Goal: Task Accomplishment & Management: Use online tool/utility

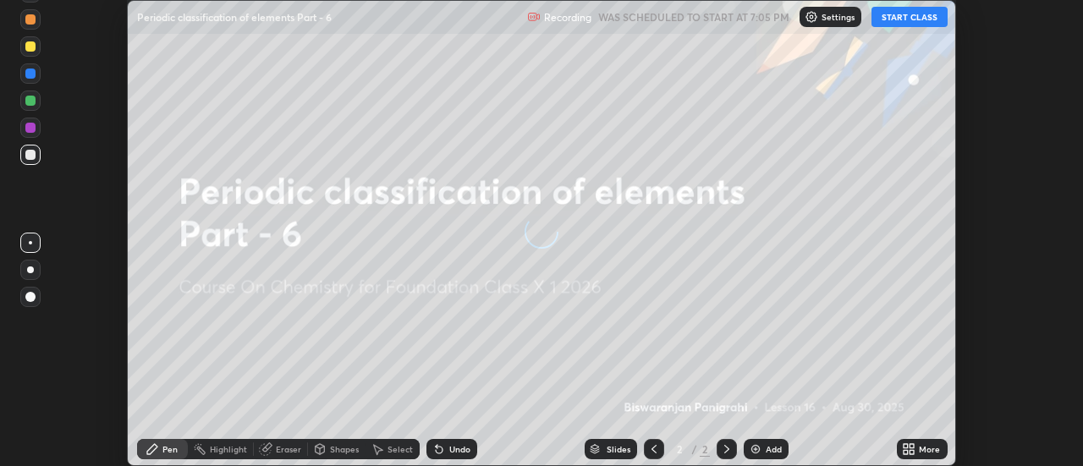
scroll to position [466, 1083]
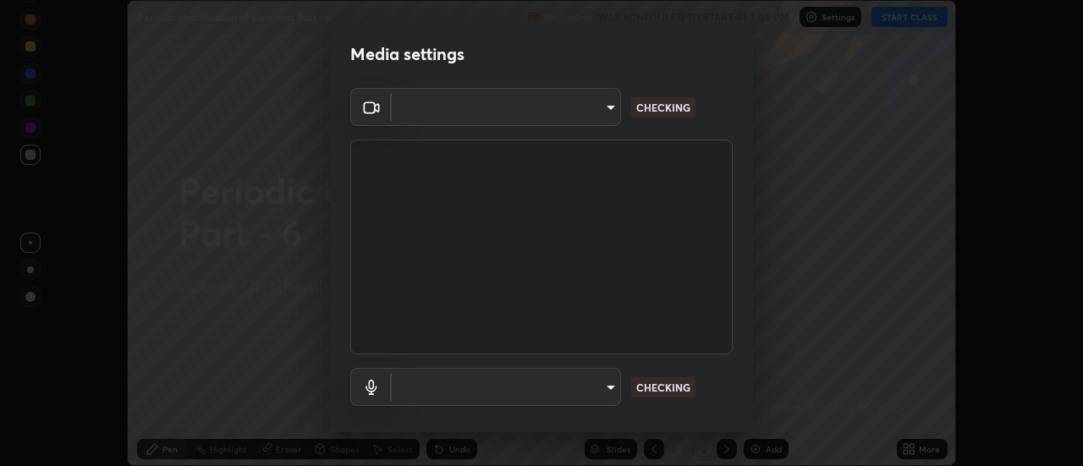
type input "4c72da43d9f8fe59a3f1c51c15ce5ef4700dc23536a29d5760a7834eb8cafeb2"
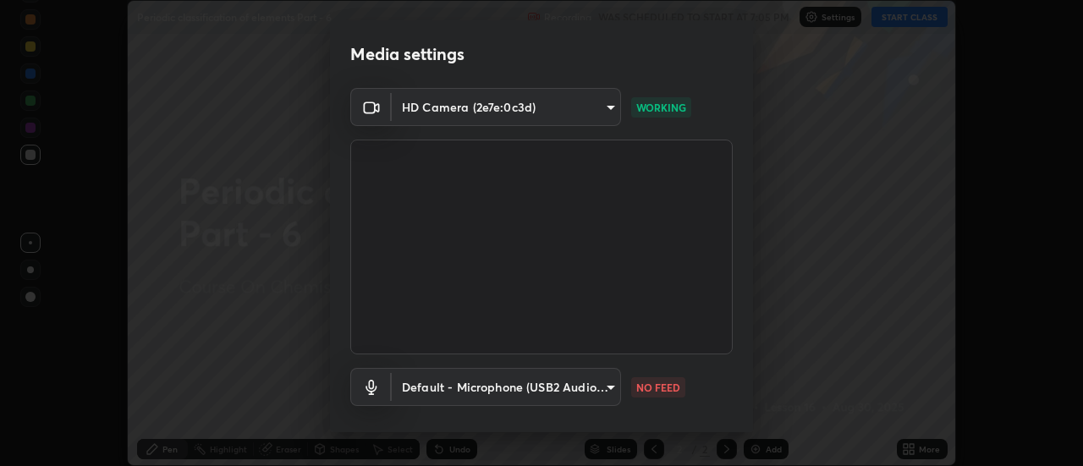
click at [599, 389] on body "Erase all Periodic classification of elements Part - 6 Recording WAS SCHEDULED …" at bounding box center [541, 233] width 1083 height 466
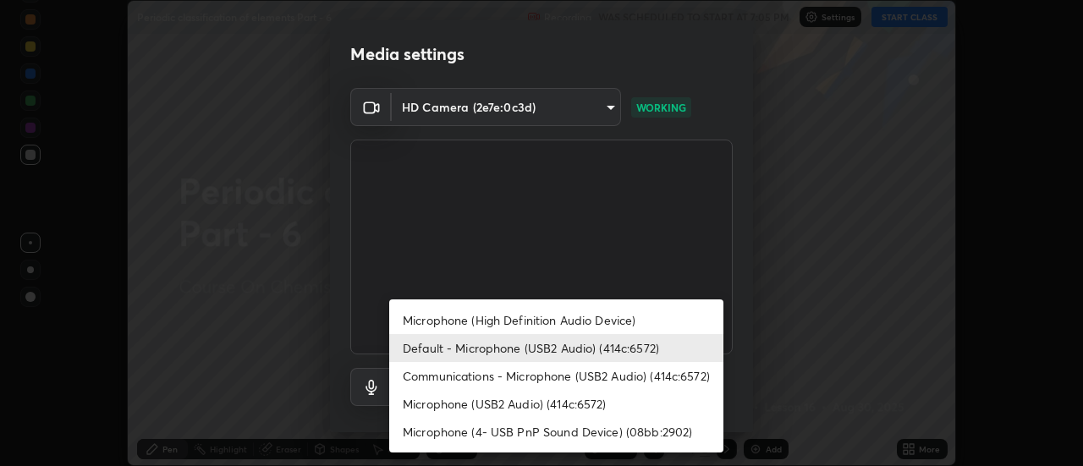
click at [545, 351] on li "Default - Microphone (USB2 Audio) (414c:6572)" at bounding box center [556, 348] width 334 height 28
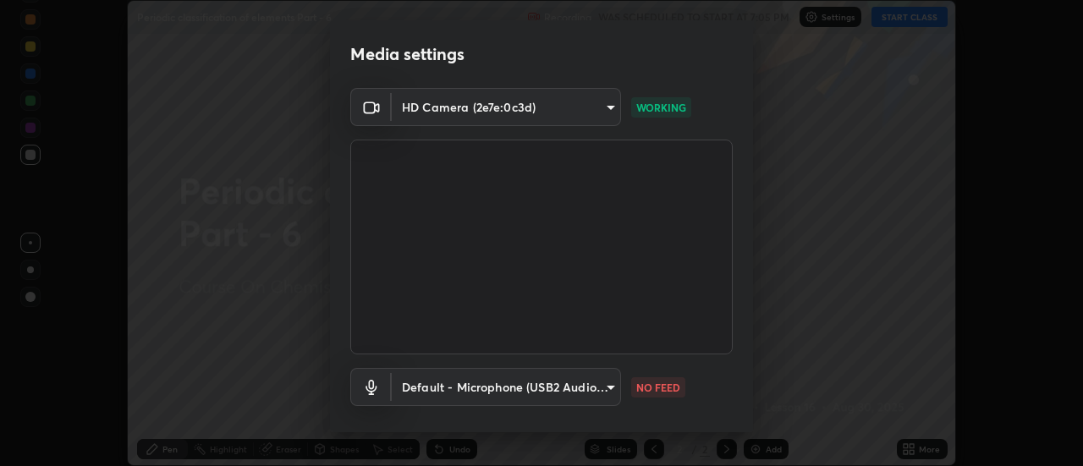
click at [554, 385] on body "Erase all Periodic classification of elements Part - 6 Recording WAS SCHEDULED …" at bounding box center [541, 233] width 1083 height 466
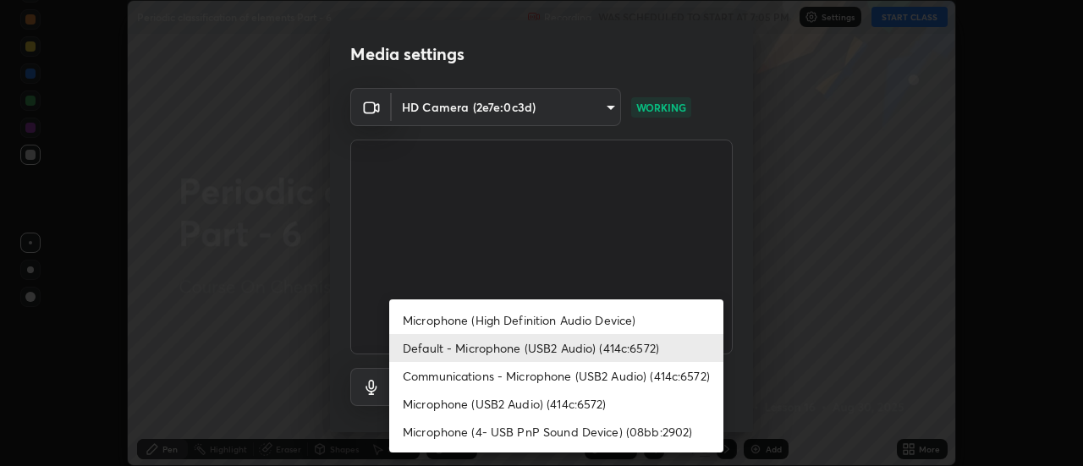
click at [552, 317] on li "Microphone (High Definition Audio Device)" at bounding box center [556, 320] width 334 height 28
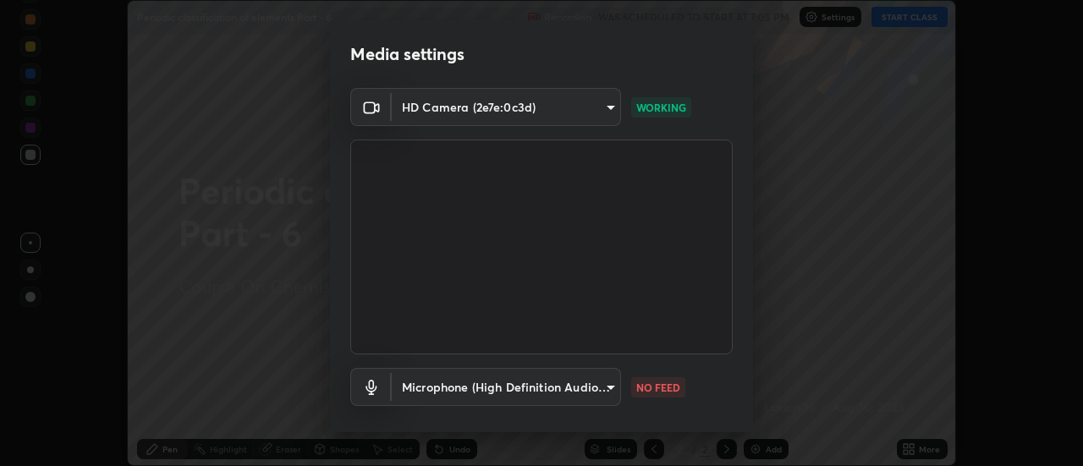
click at [549, 350] on video at bounding box center [541, 247] width 383 height 215
click at [561, 393] on body "Erase all Periodic classification of elements Part - 6 Recording WAS SCHEDULED …" at bounding box center [541, 233] width 1083 height 466
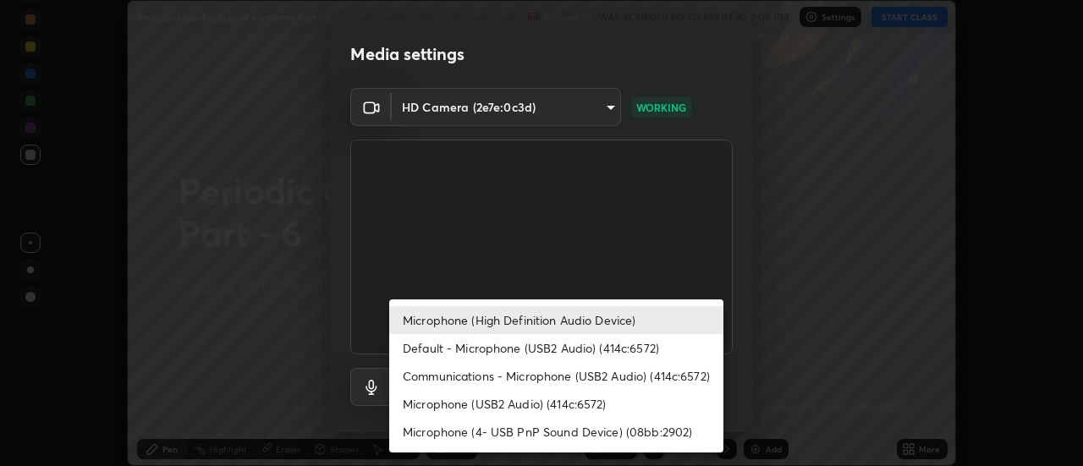
click at [555, 345] on li "Default - Microphone (USB2 Audio) (414c:6572)" at bounding box center [556, 348] width 334 height 28
type input "default"
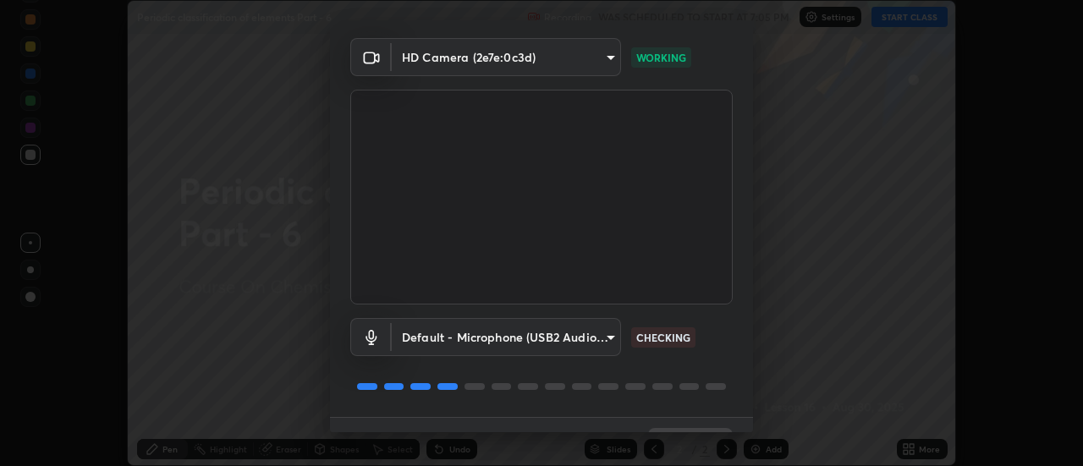
scroll to position [89, 0]
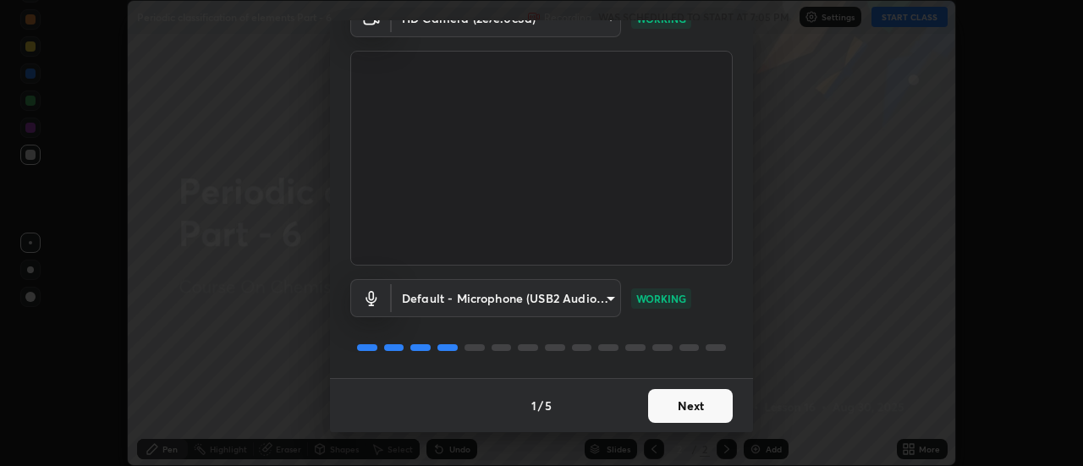
click at [610, 438] on div "Media settings HD Camera (2e7e:0c3d) 4c72da43d9f8fe59a3f1c51c15ce5ef4700dc23536…" at bounding box center [541, 233] width 1083 height 466
click at [659, 408] on button "Next" at bounding box center [690, 406] width 85 height 34
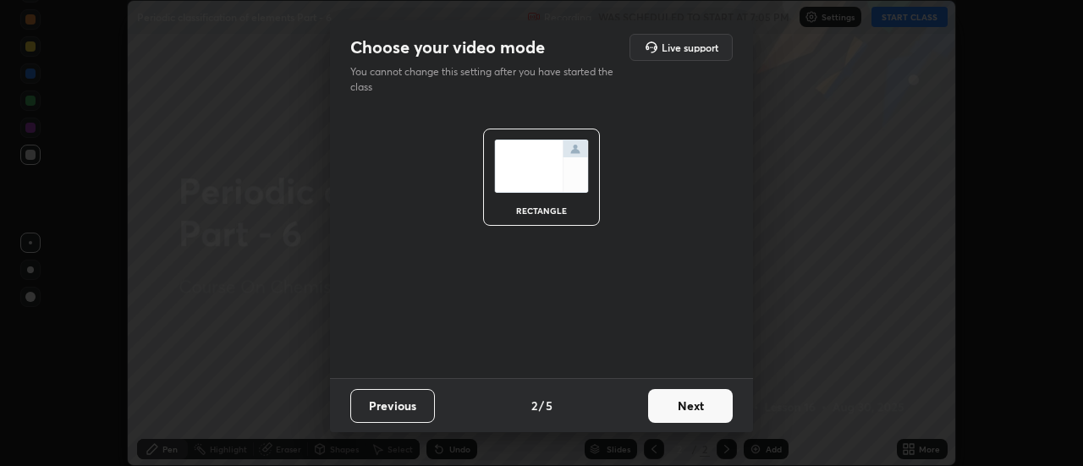
click at [668, 401] on button "Next" at bounding box center [690, 406] width 85 height 34
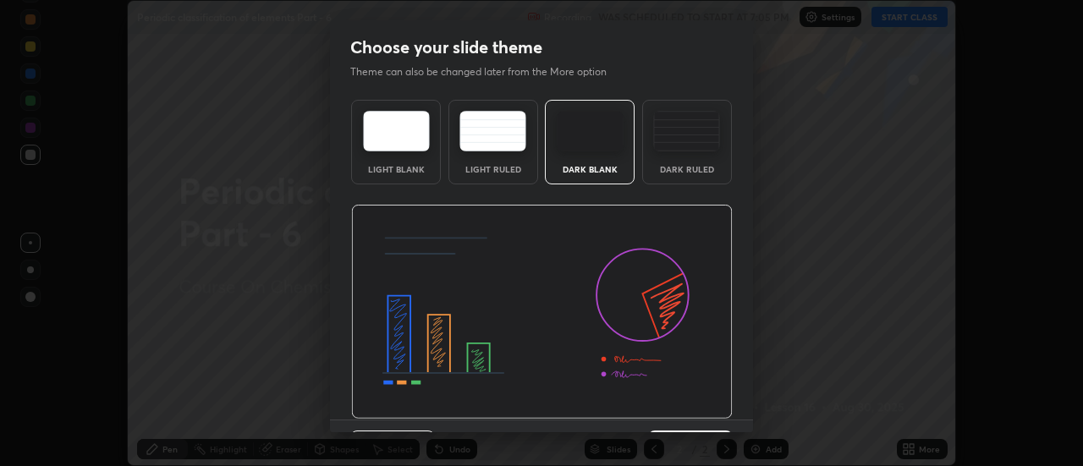
click at [674, 409] on img at bounding box center [542, 312] width 382 height 215
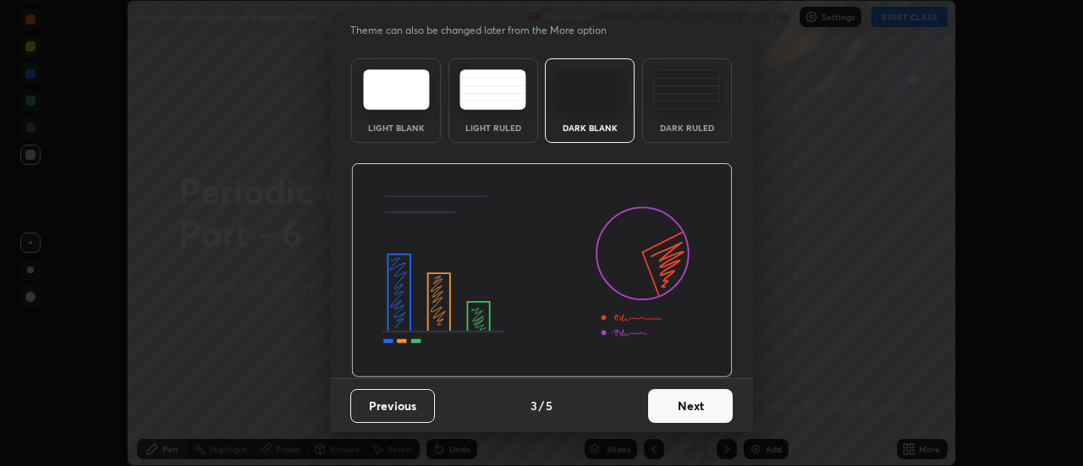
click at [669, 407] on button "Next" at bounding box center [690, 406] width 85 height 34
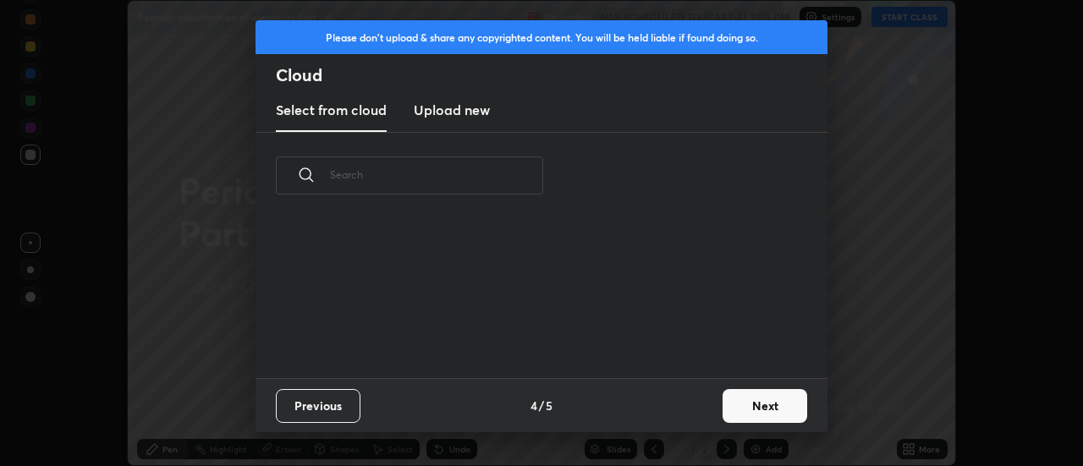
scroll to position [159, 543]
click at [735, 410] on button "Next" at bounding box center [765, 406] width 85 height 34
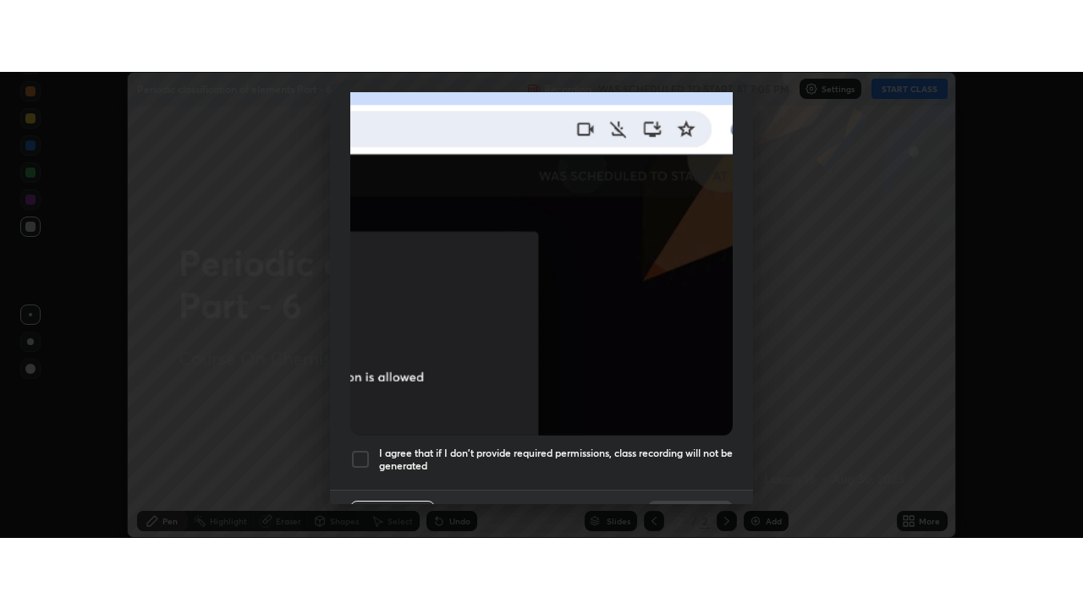
scroll to position [408, 0]
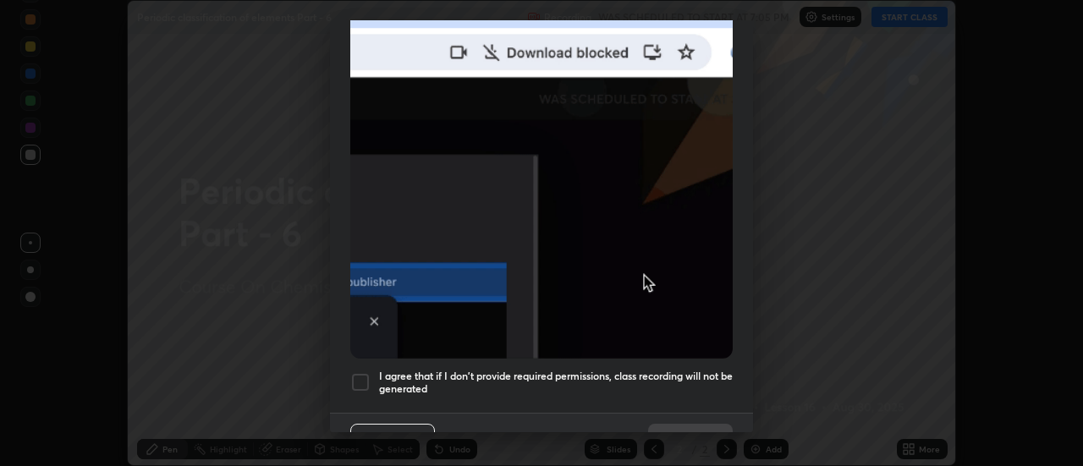
click at [360, 376] on div at bounding box center [360, 382] width 20 height 20
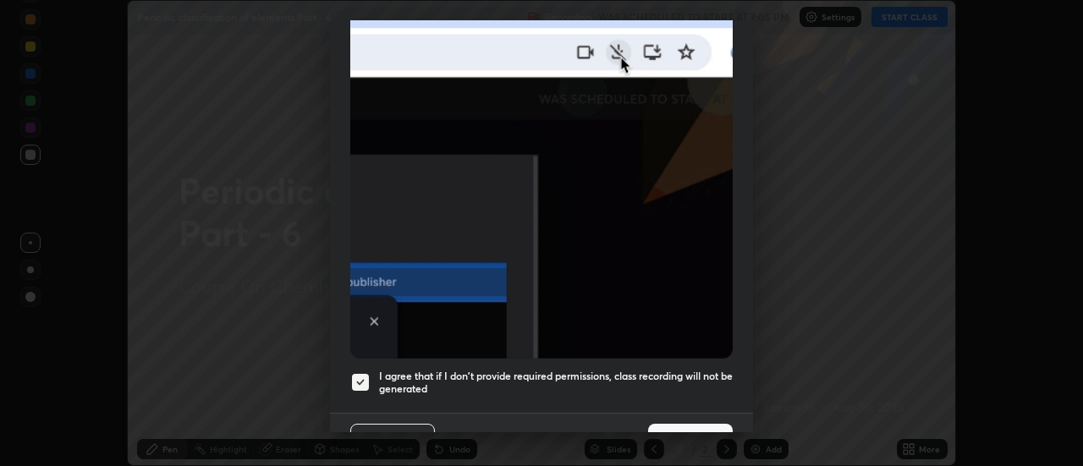
click at [665, 424] on button "Done" at bounding box center [690, 441] width 85 height 34
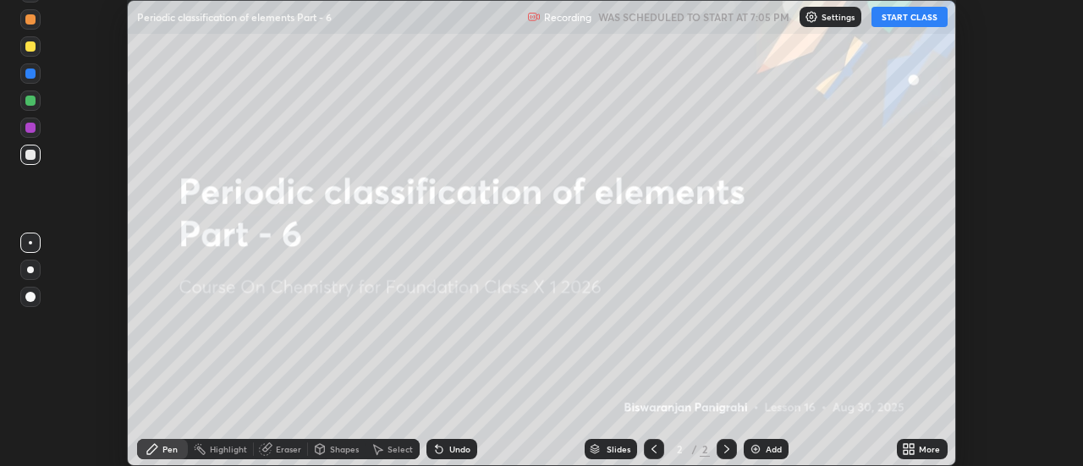
click at [470, 449] on div "Undo" at bounding box center [452, 449] width 51 height 20
click at [756, 451] on img at bounding box center [756, 450] width 14 height 14
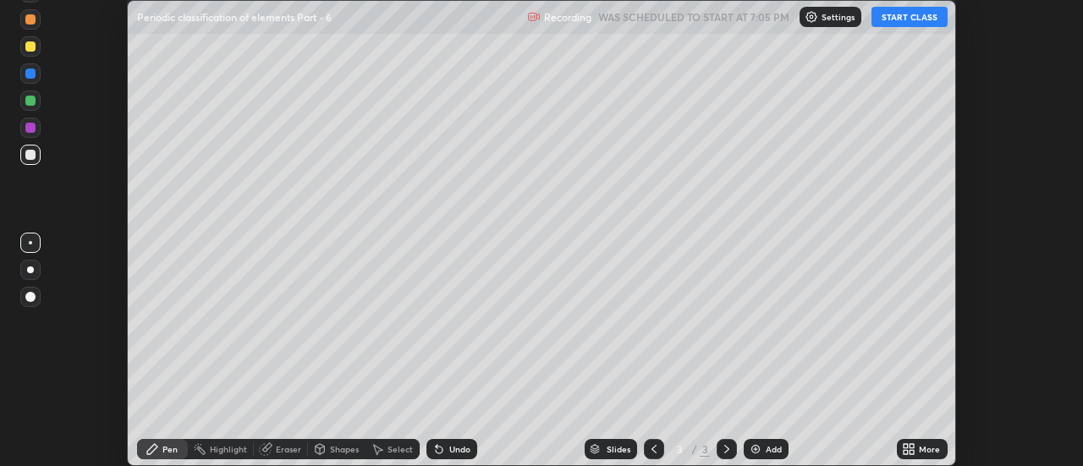
click at [915, 449] on icon at bounding box center [909, 450] width 14 height 14
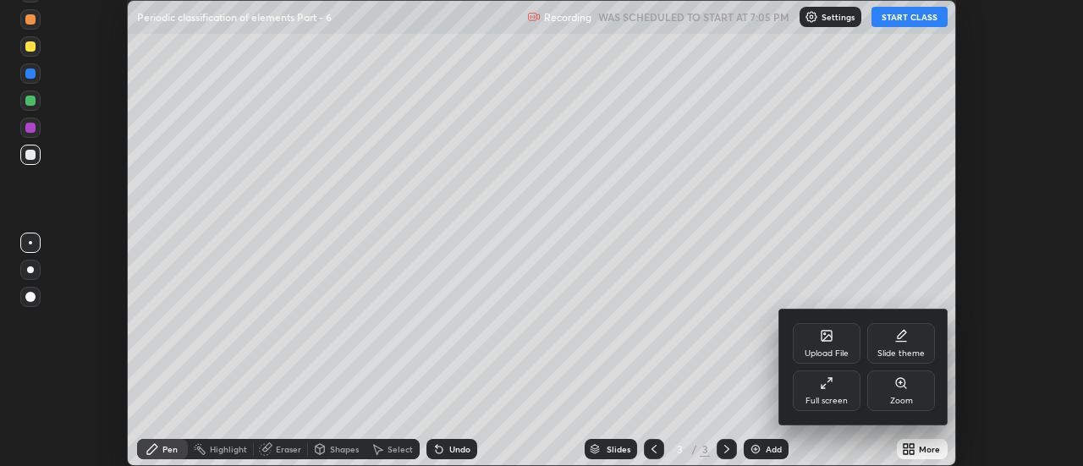
click at [813, 391] on div "Full screen" at bounding box center [827, 391] width 68 height 41
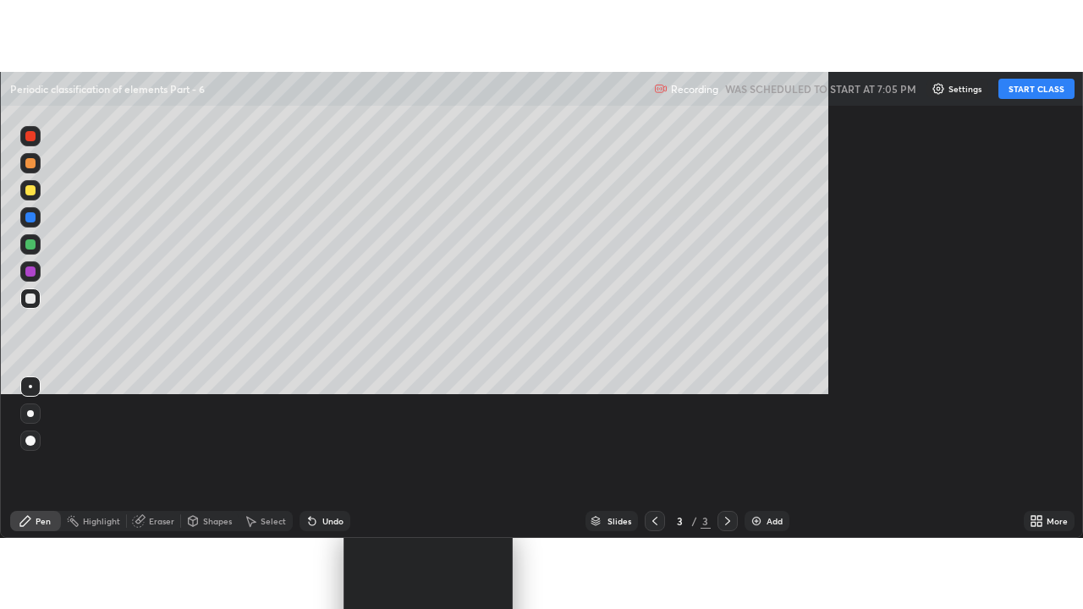
scroll to position [609, 1083]
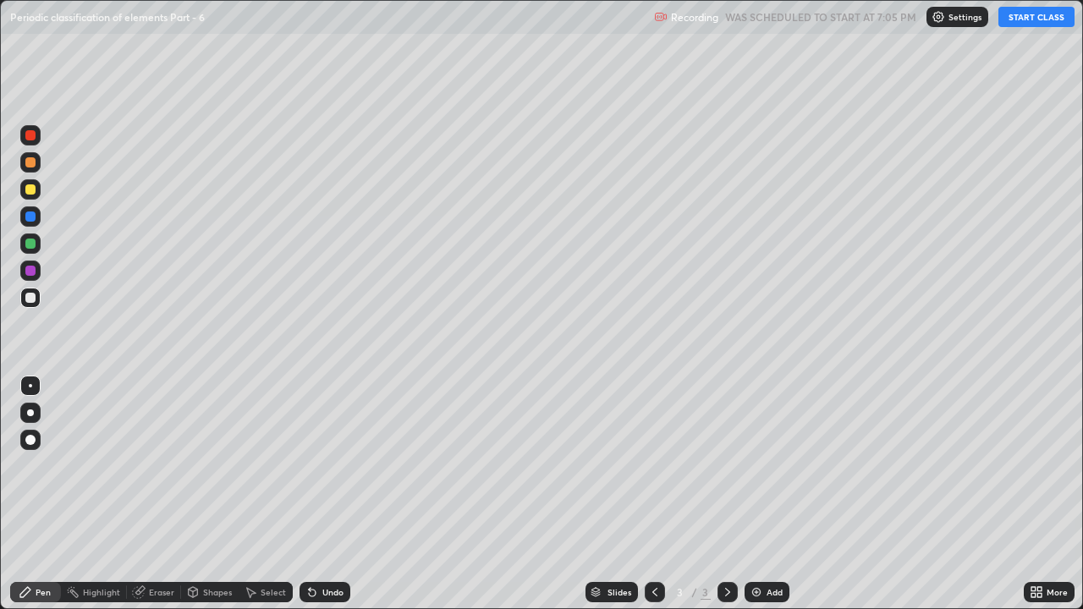
click at [1016, 20] on button "START CLASS" at bounding box center [1037, 17] width 76 height 20
click at [154, 466] on div "Eraser" at bounding box center [161, 592] width 25 height 8
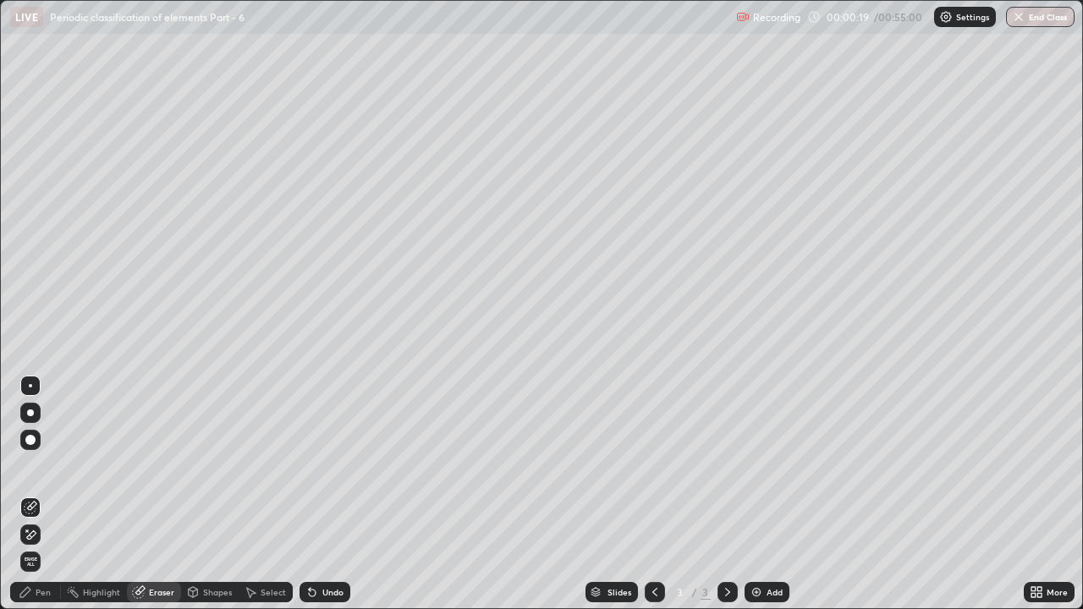
click at [42, 466] on div "Pen" at bounding box center [43, 592] width 15 height 8
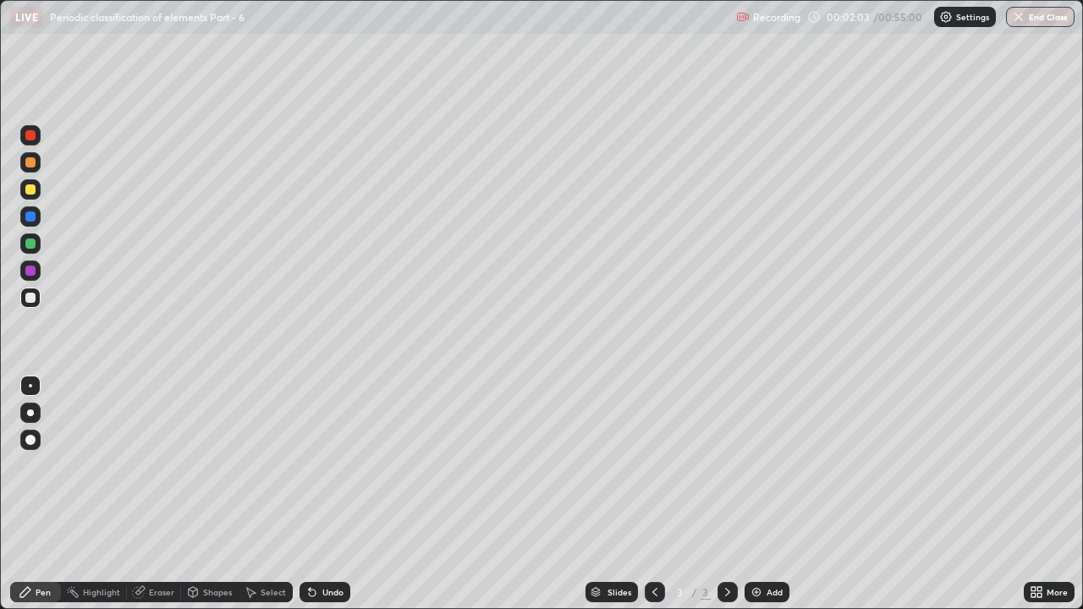
click at [35, 194] on div at bounding box center [30, 189] width 20 height 20
click at [30, 301] on div at bounding box center [30, 298] width 10 height 10
click at [30, 190] on div at bounding box center [30, 190] width 10 height 10
click at [31, 299] on div at bounding box center [30, 298] width 10 height 10
click at [32, 193] on div at bounding box center [30, 190] width 10 height 10
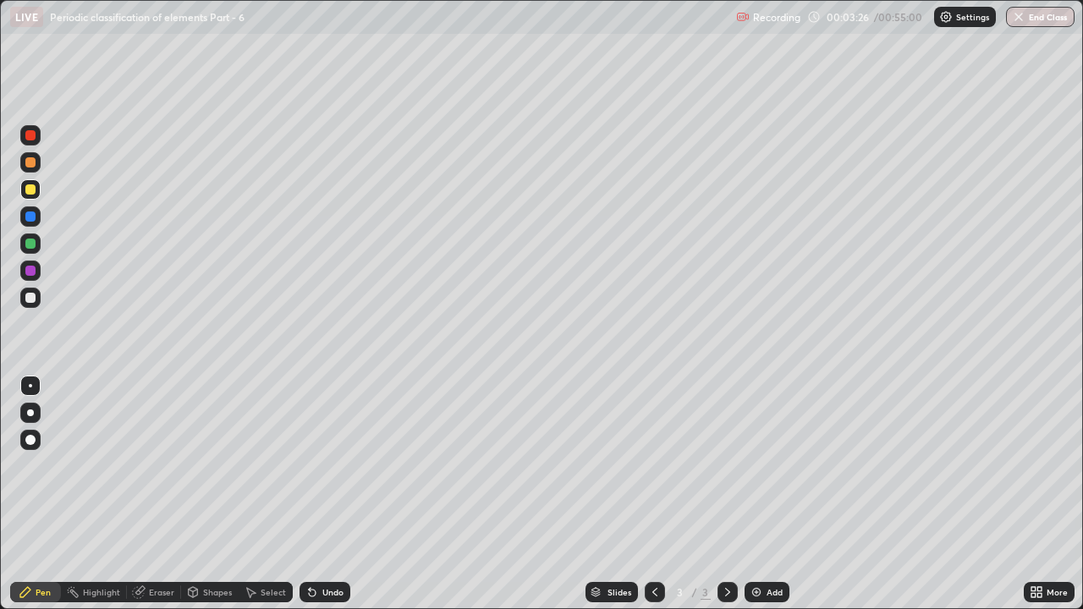
click at [30, 163] on div at bounding box center [30, 162] width 10 height 10
click at [28, 300] on div at bounding box center [30, 298] width 10 height 10
click at [759, 466] on img at bounding box center [757, 593] width 14 height 14
click at [35, 190] on div at bounding box center [30, 190] width 10 height 10
click at [31, 300] on div at bounding box center [30, 298] width 10 height 10
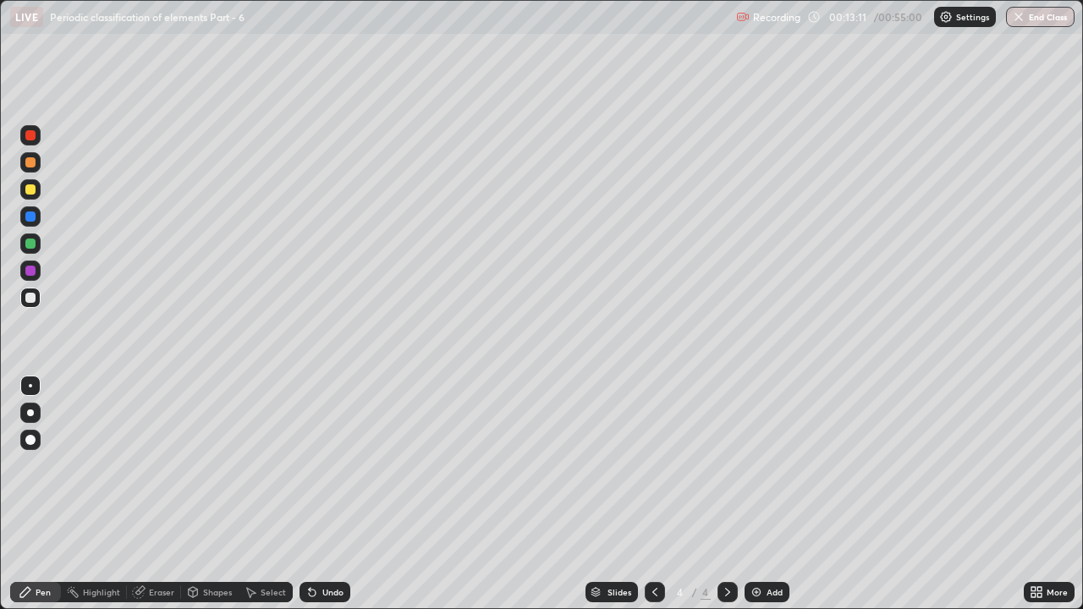
click at [30, 196] on div at bounding box center [30, 189] width 20 height 20
click at [29, 166] on div at bounding box center [30, 162] width 10 height 10
click at [326, 466] on div "Undo" at bounding box center [332, 592] width 21 height 8
click at [322, 466] on div "Undo" at bounding box center [332, 592] width 21 height 8
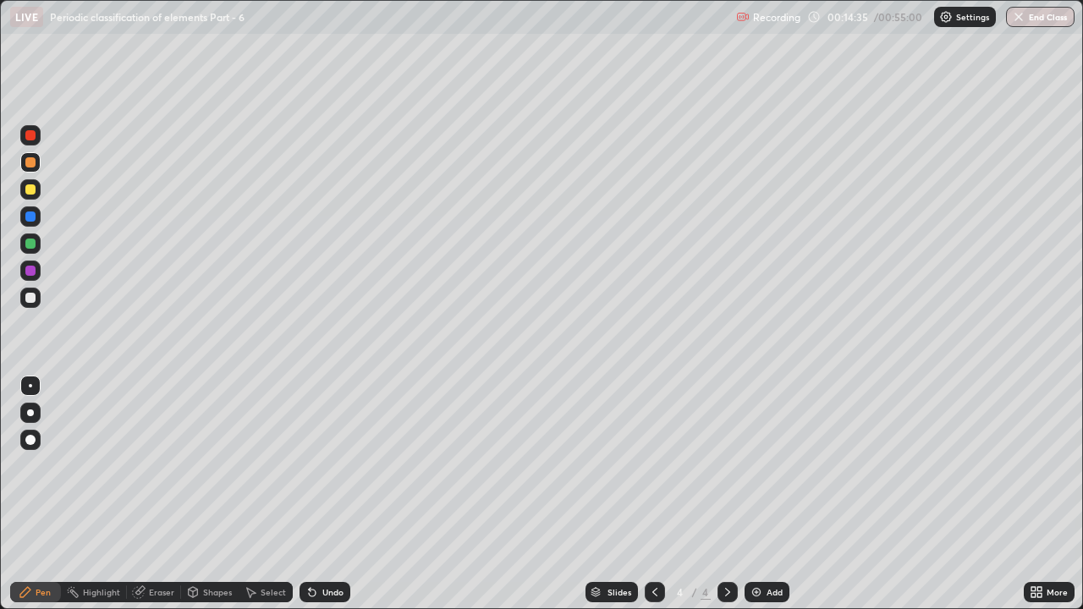
click at [29, 299] on div at bounding box center [30, 298] width 10 height 10
click at [30, 199] on div at bounding box center [30, 189] width 20 height 20
click at [34, 300] on div at bounding box center [30, 298] width 10 height 10
click at [28, 190] on div at bounding box center [30, 190] width 10 height 10
click at [29, 168] on div at bounding box center [30, 162] width 20 height 20
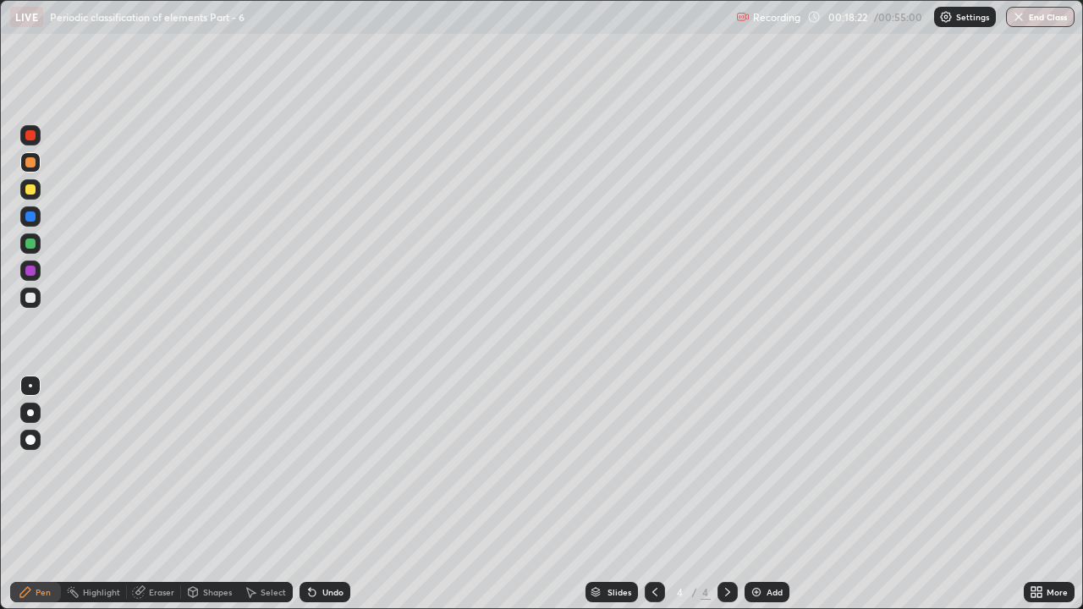
click at [36, 304] on div at bounding box center [30, 298] width 20 height 20
click at [762, 466] on img at bounding box center [757, 593] width 14 height 14
click at [312, 466] on icon at bounding box center [312, 593] width 7 height 7
click at [311, 466] on icon at bounding box center [312, 593] width 7 height 7
click at [309, 466] on icon at bounding box center [312, 593] width 7 height 7
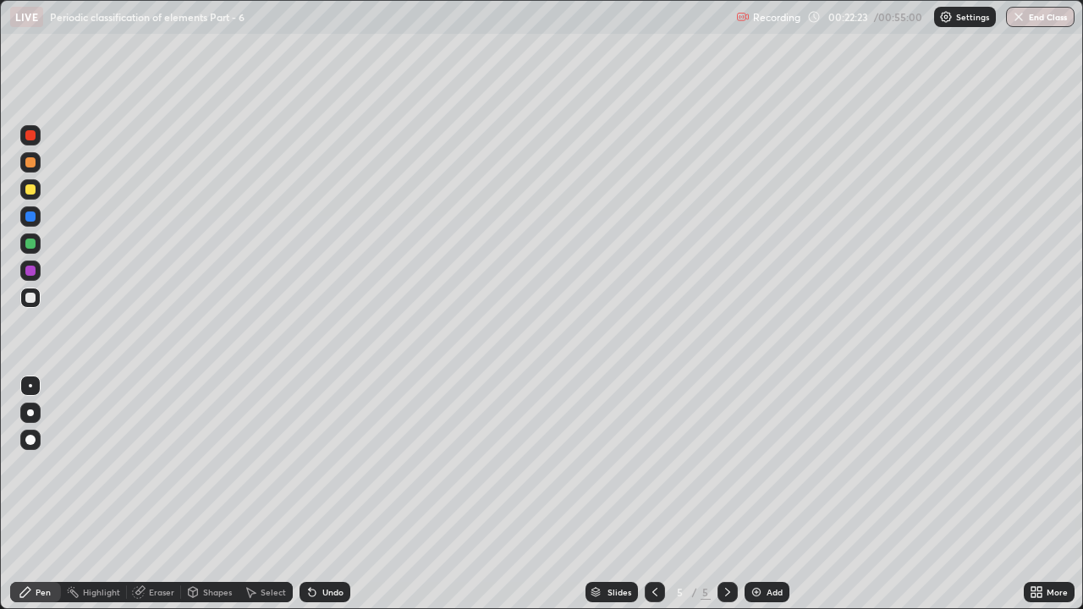
click at [310, 466] on icon at bounding box center [312, 593] width 7 height 7
click at [311, 466] on icon at bounding box center [312, 593] width 7 height 7
click at [35, 246] on div at bounding box center [30, 244] width 10 height 10
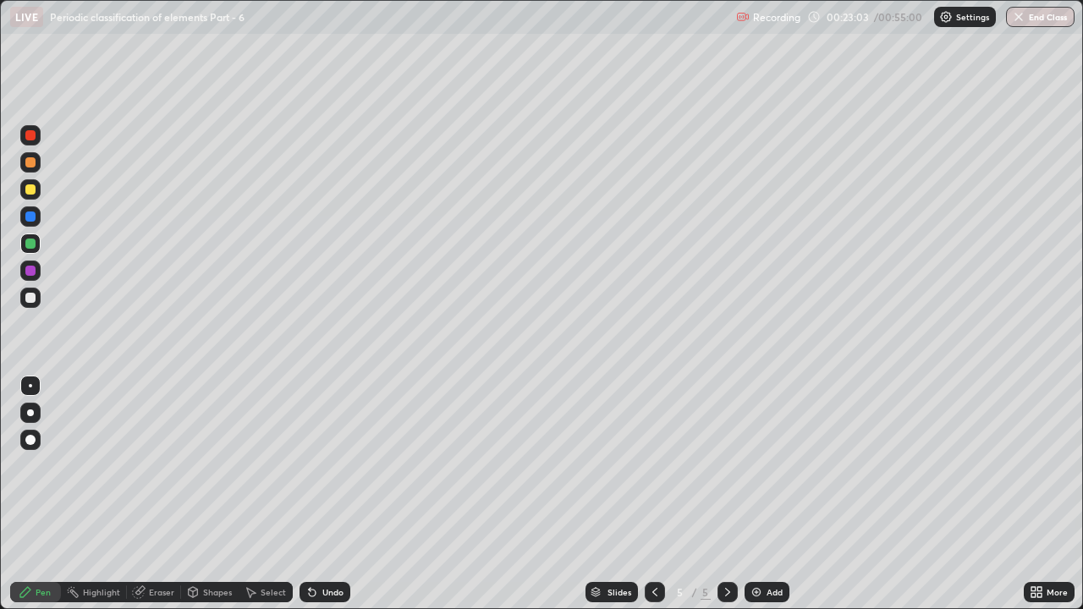
click at [322, 466] on div "Undo" at bounding box center [332, 592] width 21 height 8
click at [345, 466] on div "Undo" at bounding box center [322, 593] width 58 height 34
click at [162, 466] on div "Eraser" at bounding box center [161, 592] width 25 height 8
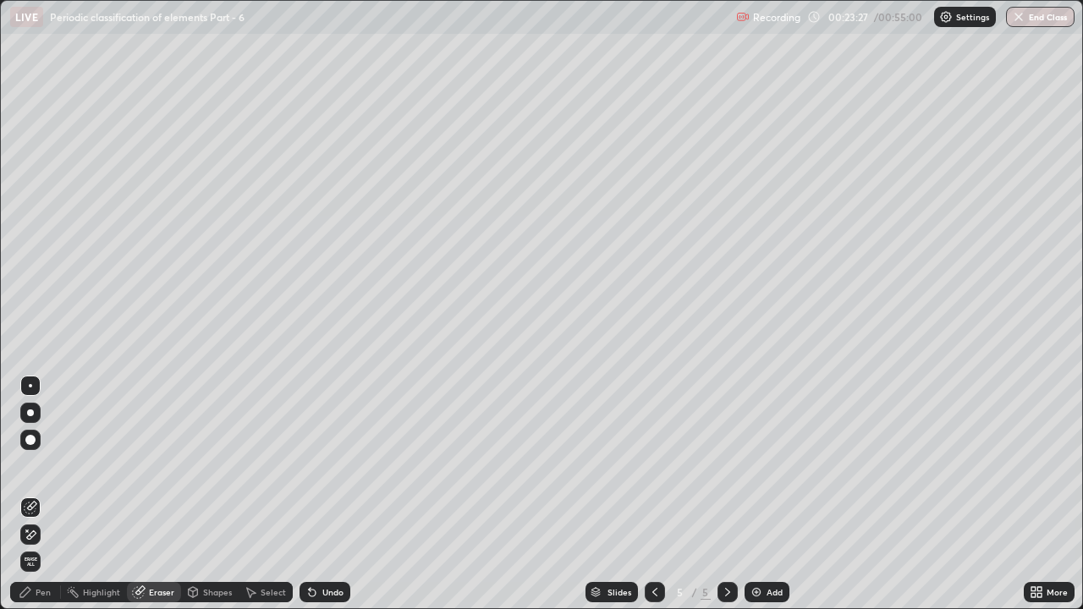
click at [44, 466] on div "Pen" at bounding box center [43, 592] width 15 height 8
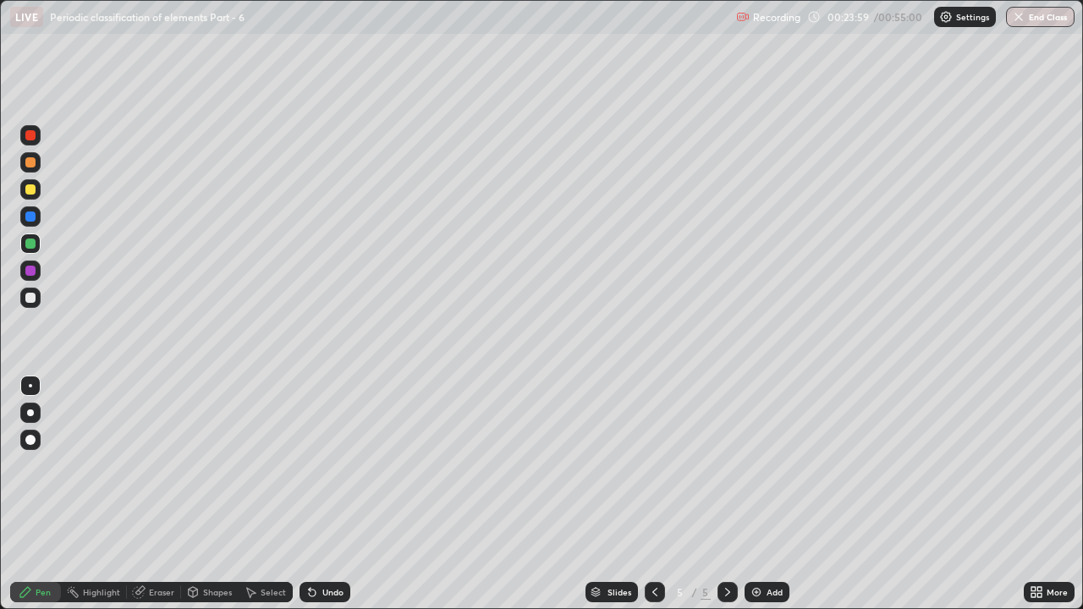
click at [29, 297] on div at bounding box center [30, 298] width 10 height 10
click at [31, 192] on div at bounding box center [30, 190] width 10 height 10
click at [313, 466] on icon at bounding box center [312, 593] width 7 height 7
click at [315, 466] on icon at bounding box center [313, 593] width 14 height 14
click at [322, 466] on div "Undo" at bounding box center [332, 592] width 21 height 8
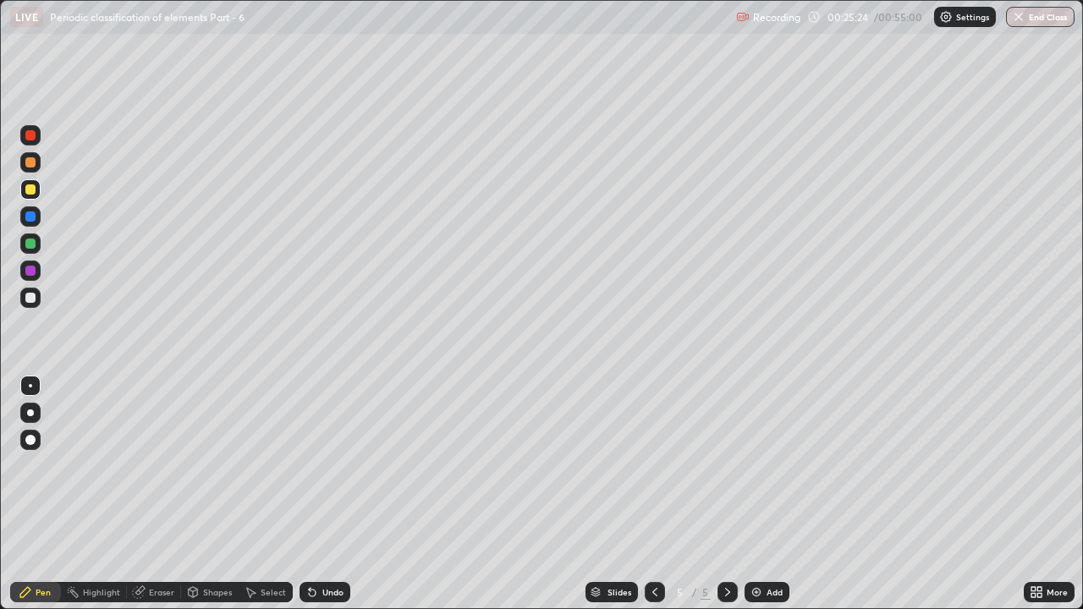
click at [34, 301] on div at bounding box center [30, 298] width 10 height 10
click at [333, 466] on div "Undo" at bounding box center [332, 592] width 21 height 8
click at [36, 190] on div at bounding box center [30, 189] width 20 height 20
click at [36, 245] on div at bounding box center [30, 244] width 20 height 20
click at [30, 167] on div at bounding box center [30, 162] width 10 height 10
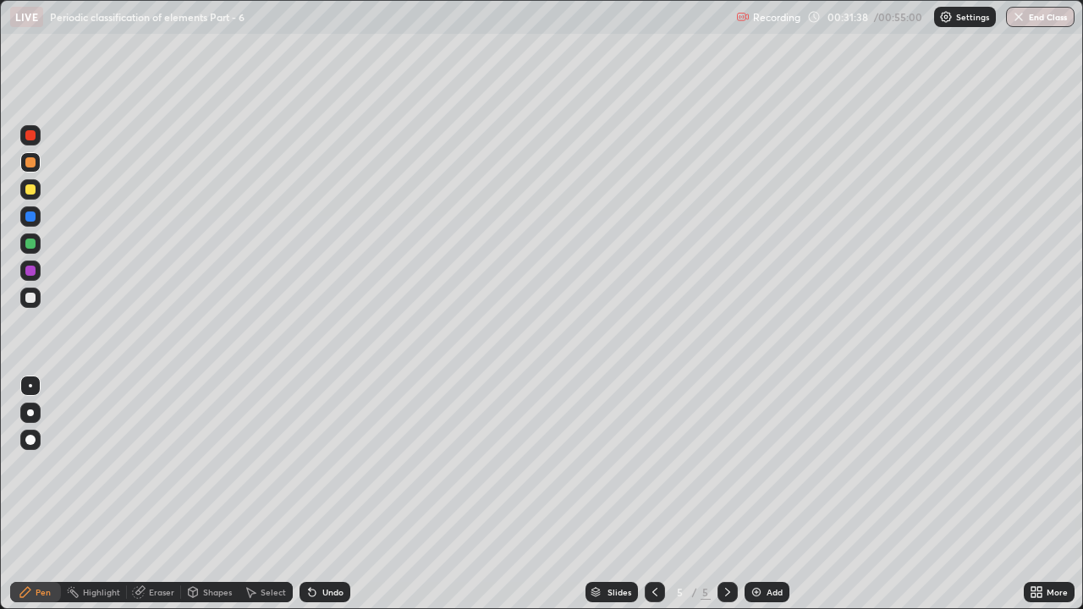
click at [23, 304] on div at bounding box center [30, 298] width 20 height 20
click at [30, 163] on div at bounding box center [30, 162] width 10 height 10
click at [30, 193] on div at bounding box center [30, 190] width 10 height 10
click at [759, 466] on img at bounding box center [757, 593] width 14 height 14
click at [30, 299] on div at bounding box center [30, 298] width 10 height 10
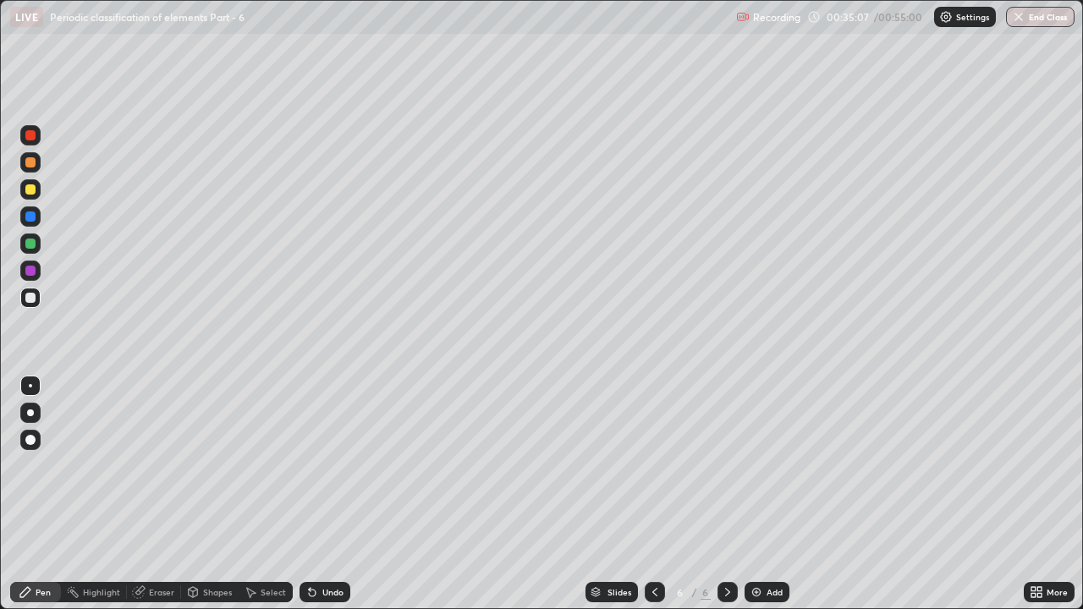
click at [34, 194] on div at bounding box center [30, 189] width 20 height 20
click at [31, 298] on div at bounding box center [30, 298] width 10 height 10
click at [30, 190] on div at bounding box center [30, 190] width 10 height 10
click at [31, 163] on div at bounding box center [30, 162] width 10 height 10
click at [25, 301] on div at bounding box center [30, 298] width 20 height 20
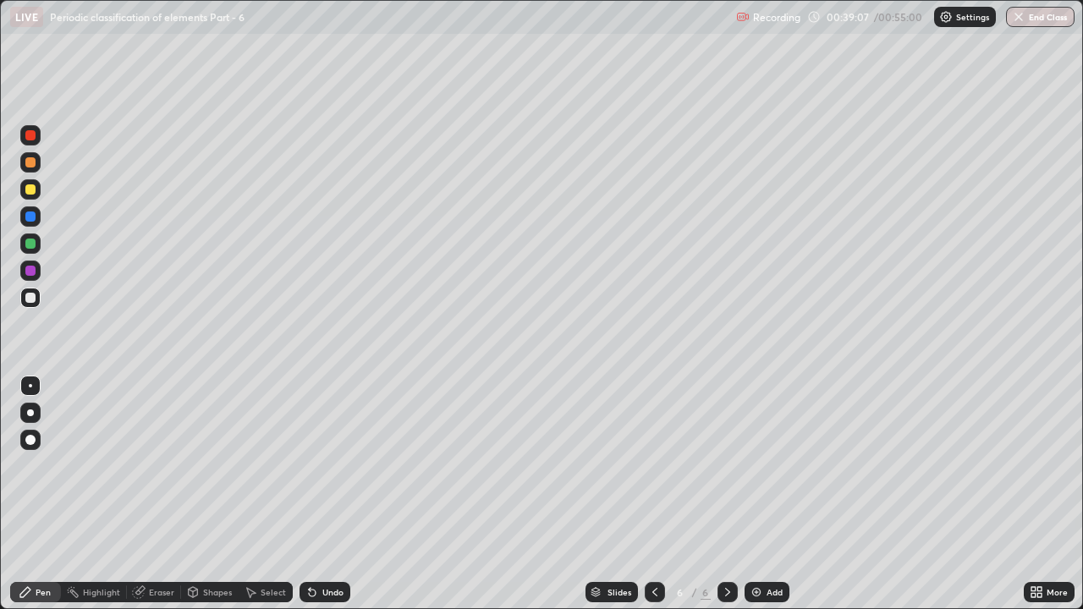
click at [25, 193] on div at bounding box center [30, 189] width 20 height 20
click at [34, 299] on div at bounding box center [30, 298] width 10 height 10
click at [38, 273] on div at bounding box center [30, 271] width 20 height 20
click at [28, 192] on div at bounding box center [30, 190] width 10 height 10
click at [31, 271] on div at bounding box center [30, 271] width 10 height 10
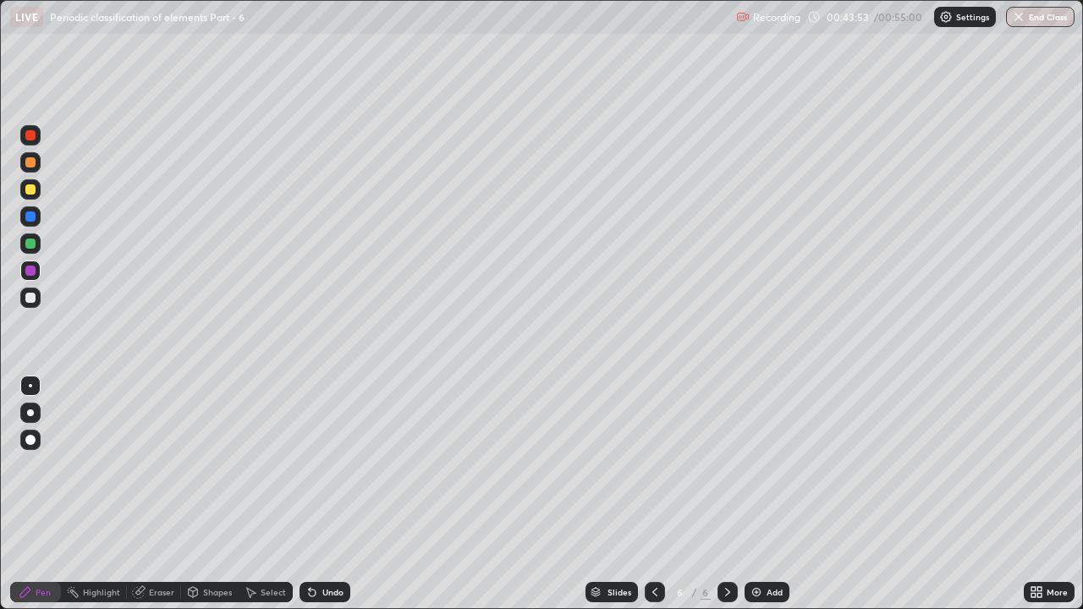
click at [30, 166] on div at bounding box center [30, 162] width 10 height 10
click at [30, 304] on div at bounding box center [30, 298] width 20 height 20
click at [323, 466] on div "Undo" at bounding box center [332, 592] width 21 height 8
click at [322, 466] on div "Undo" at bounding box center [332, 592] width 21 height 8
click at [331, 466] on div "Undo" at bounding box center [332, 592] width 21 height 8
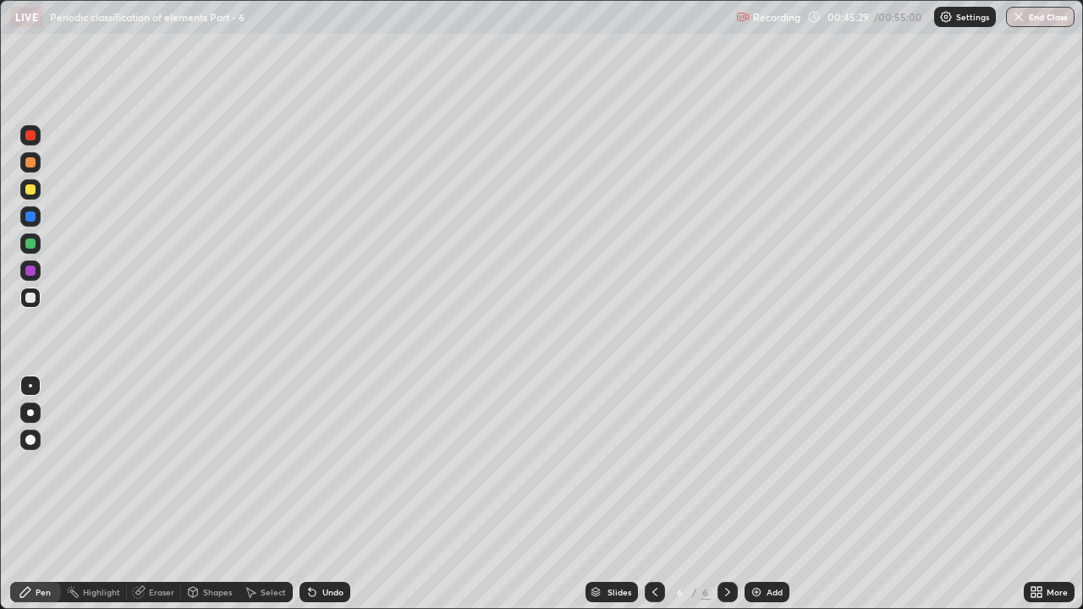
click at [31, 296] on div at bounding box center [30, 298] width 10 height 10
click at [37, 195] on div at bounding box center [30, 189] width 20 height 20
click at [157, 466] on div "Eraser" at bounding box center [161, 592] width 25 height 8
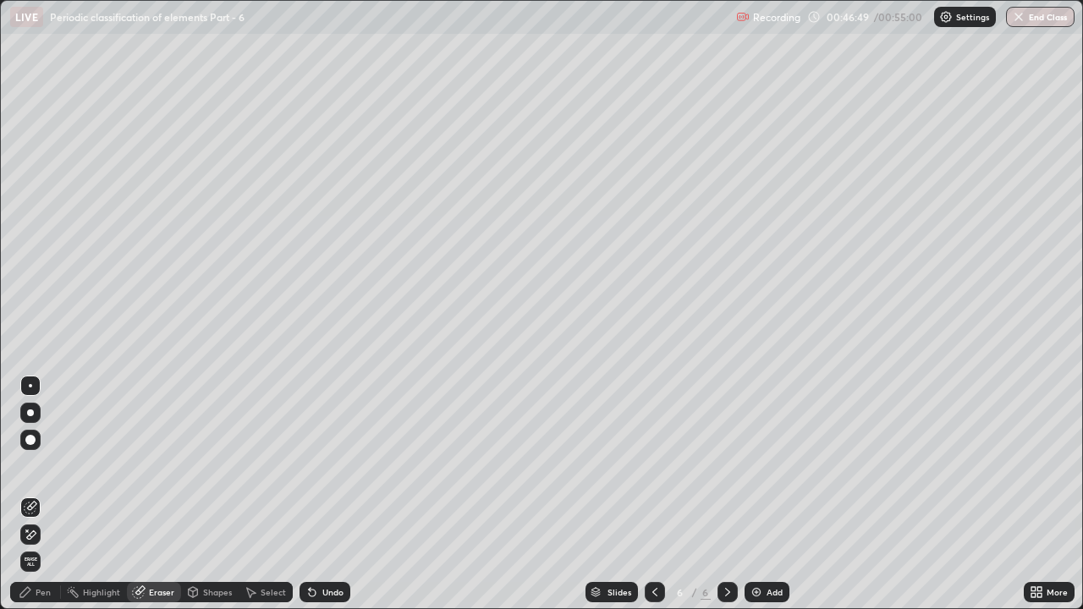
click at [42, 466] on div "Pen" at bounding box center [43, 592] width 15 height 8
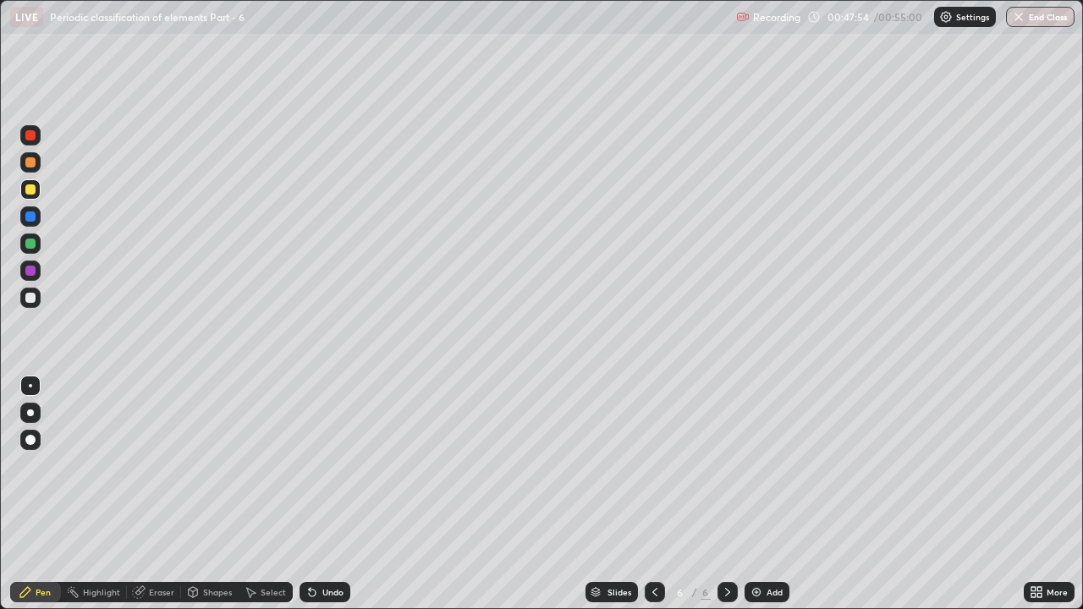
click at [755, 466] on img at bounding box center [757, 593] width 14 height 14
click at [32, 298] on div at bounding box center [30, 298] width 10 height 10
click at [34, 245] on div at bounding box center [30, 244] width 10 height 10
click at [30, 299] on div at bounding box center [30, 298] width 10 height 10
click at [34, 189] on div at bounding box center [30, 190] width 10 height 10
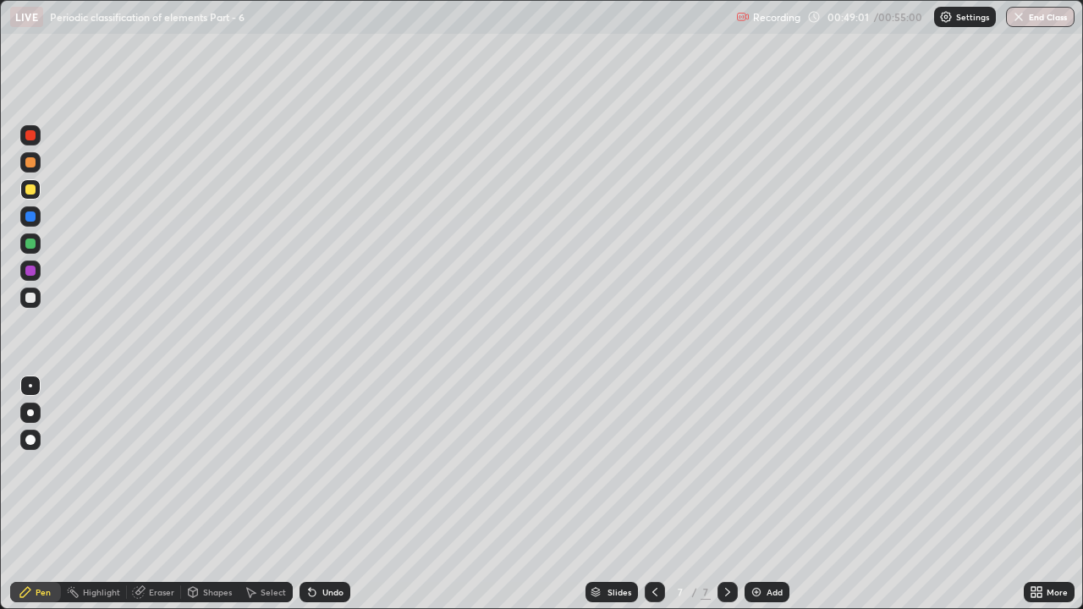
click at [27, 300] on div at bounding box center [30, 298] width 10 height 10
click at [330, 466] on div "Undo" at bounding box center [332, 592] width 21 height 8
click at [328, 466] on div "Undo" at bounding box center [332, 592] width 21 height 8
click at [335, 466] on div "Undo" at bounding box center [325, 592] width 51 height 20
click at [37, 299] on div at bounding box center [30, 298] width 20 height 20
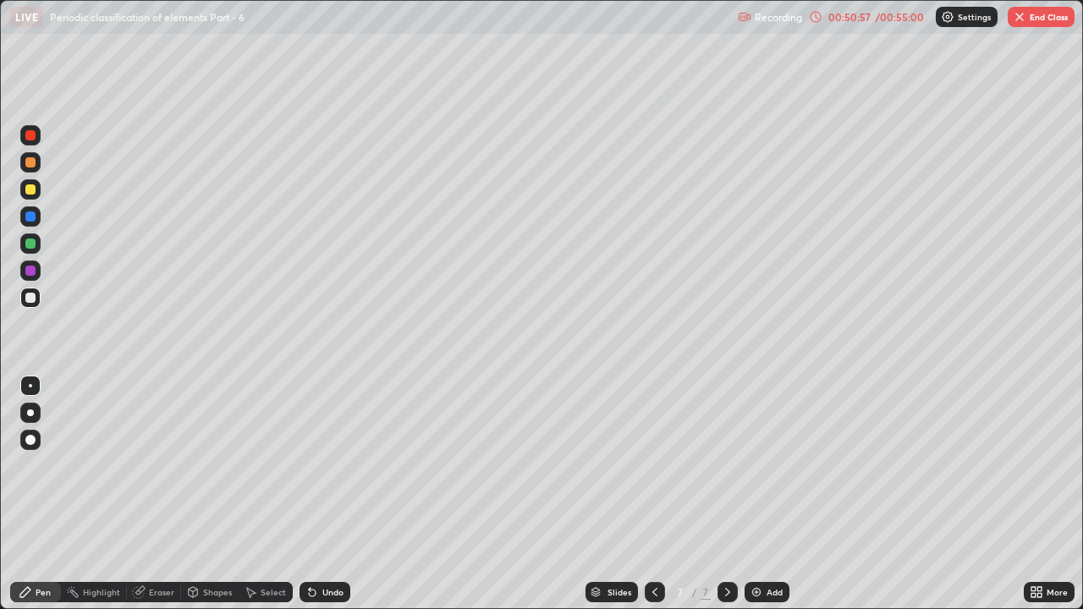
click at [38, 192] on div at bounding box center [30, 189] width 20 height 20
click at [37, 299] on div at bounding box center [30, 298] width 20 height 20
click at [33, 240] on div at bounding box center [30, 244] width 10 height 10
click at [1047, 21] on button "End Class" at bounding box center [1041, 17] width 67 height 20
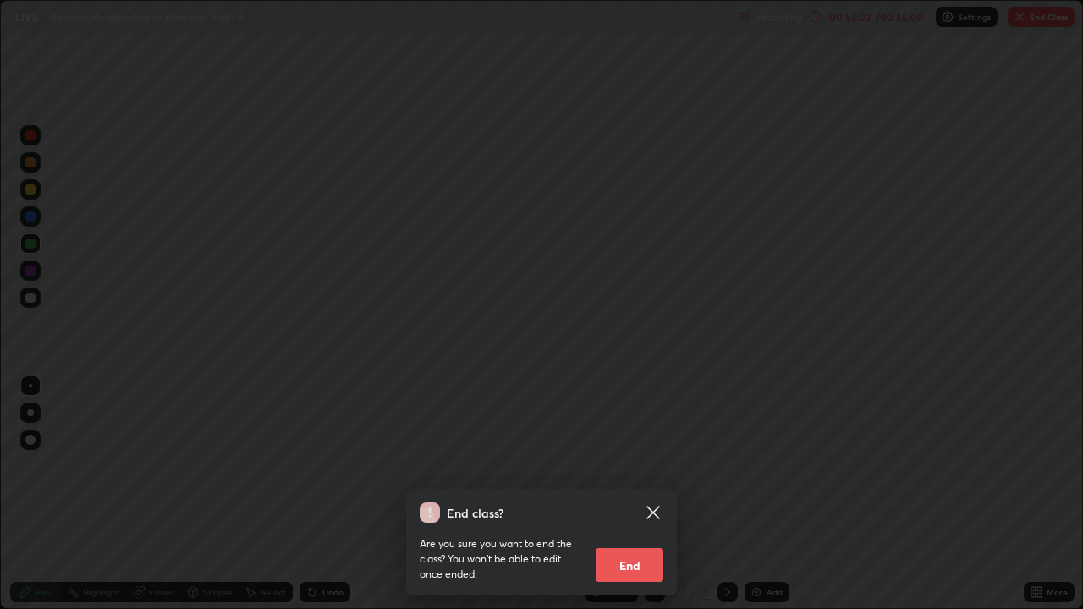
click at [644, 466] on button "End" at bounding box center [630, 565] width 68 height 34
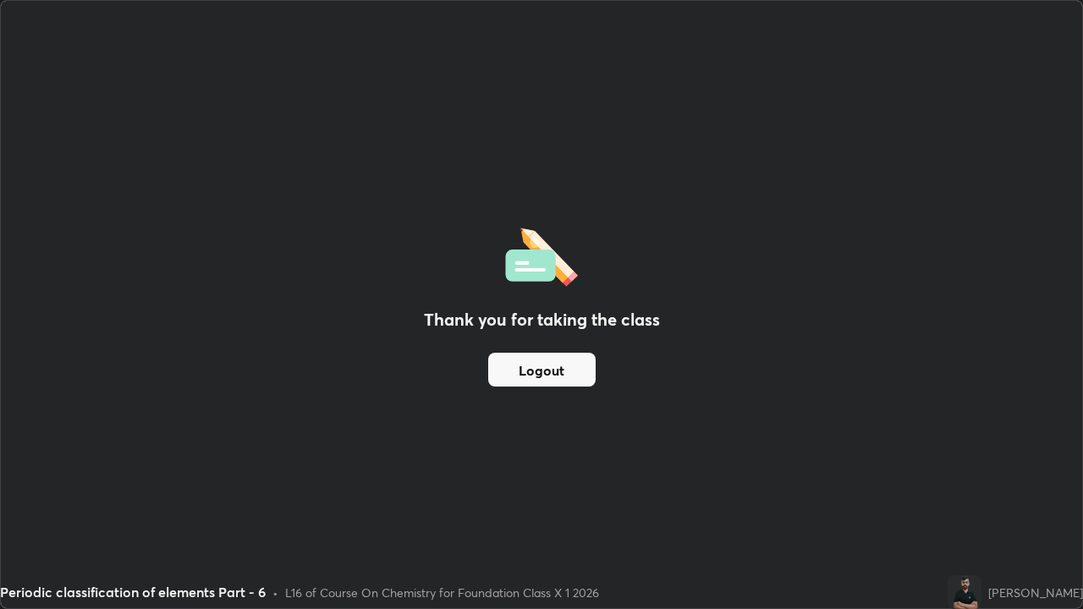
click at [559, 372] on button "Logout" at bounding box center [541, 370] width 107 height 34
click at [556, 376] on button "Logout" at bounding box center [541, 370] width 107 height 34
